Goal: Complete application form

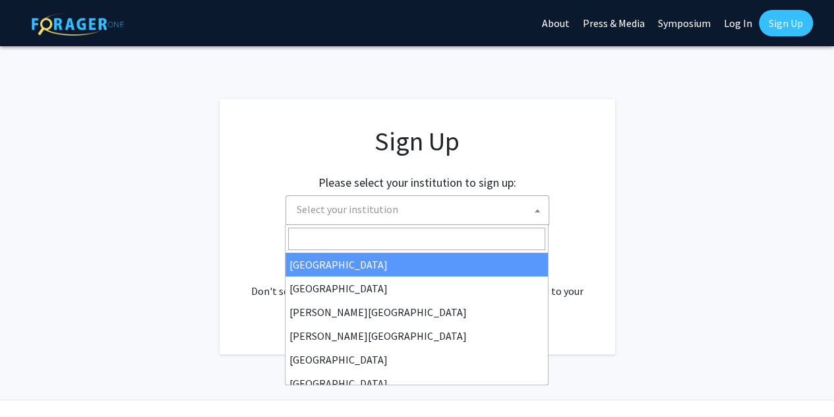
click at [407, 210] on span "Select your institution" at bounding box center [419, 209] width 257 height 27
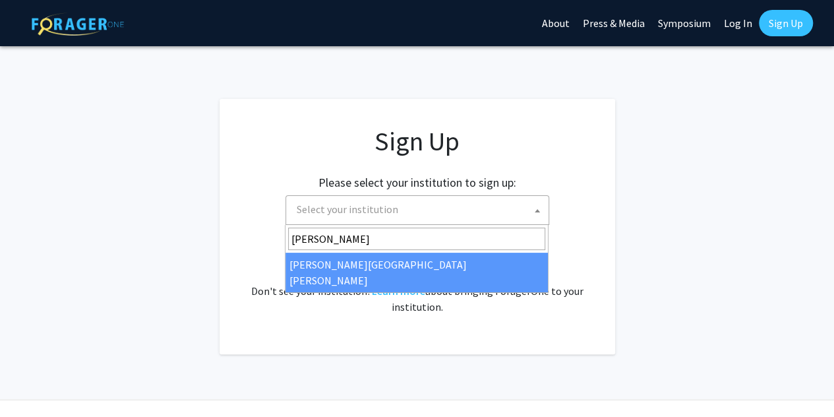
type input "john"
select select "1"
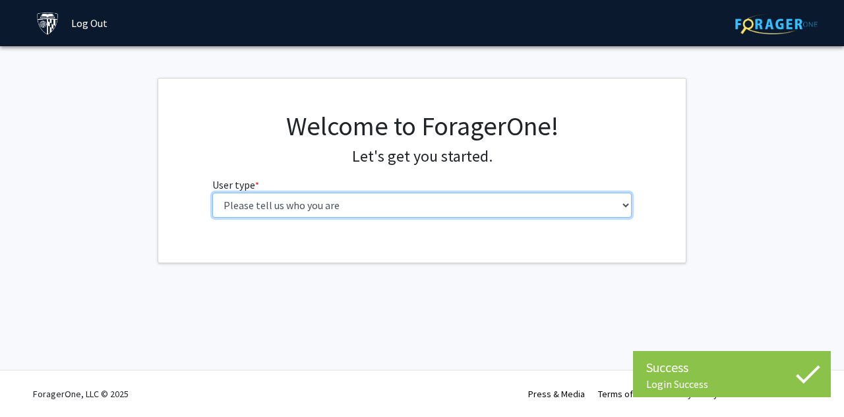
click at [367, 204] on select "Please tell us who you are Undergraduate Student Master's Student Doctoral Cand…" at bounding box center [422, 205] width 420 height 25
select select "2: masters"
click at [212, 193] on select "Please tell us who you are Undergraduate Student Master's Student Doctoral Cand…" at bounding box center [422, 205] width 420 height 25
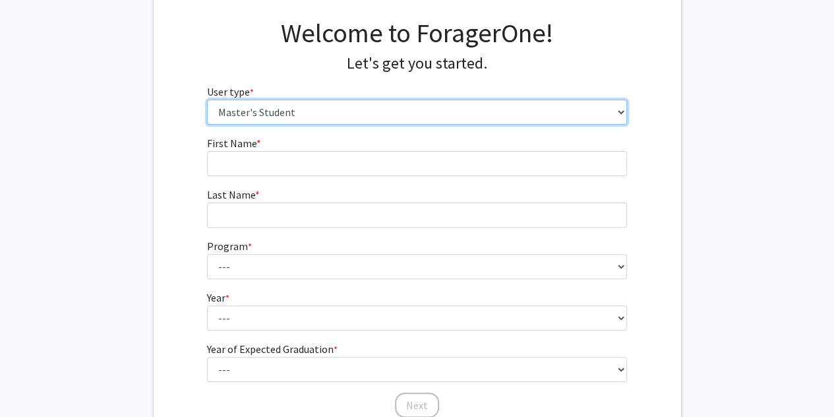
scroll to position [96, 0]
